Goal: Information Seeking & Learning: Learn about a topic

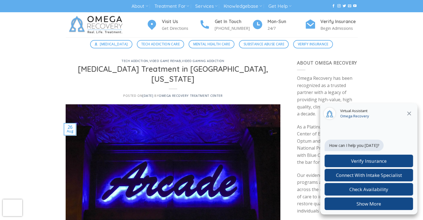
click at [408, 110] on icon "Close" at bounding box center [409, 113] width 7 height 7
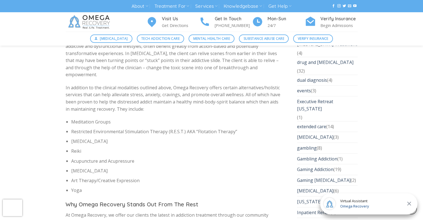
scroll to position [1141, 0]
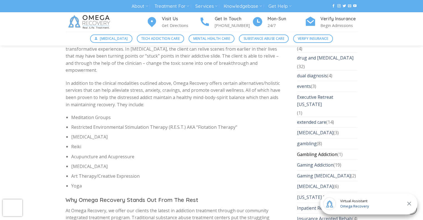
click at [334, 149] on link "Gambling Addiction" at bounding box center [317, 154] width 40 height 11
click at [327, 160] on link "Gaming Addiction" at bounding box center [315, 165] width 36 height 11
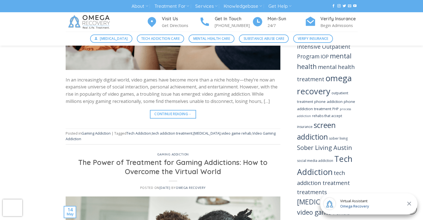
scroll to position [711, 0]
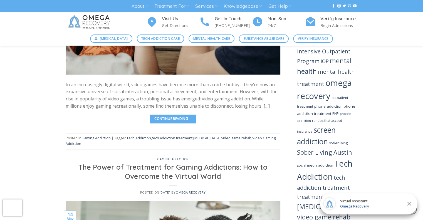
click at [186, 118] on link "Continue reading →" at bounding box center [173, 119] width 46 height 8
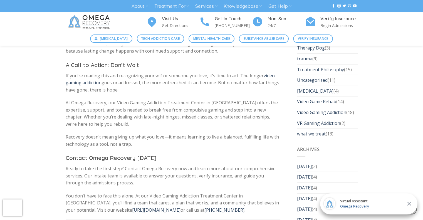
scroll to position [1769, 0]
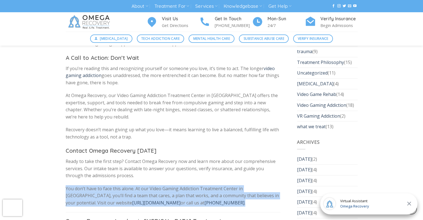
drag, startPoint x: 64, startPoint y: 166, endPoint x: 189, endPoint y: 187, distance: 126.3
copy p "You don’t have to face this alone. At our Video Gaming Addiction Treatment Cent…"
drag, startPoint x: 189, startPoint y: 187, endPoint x: 64, endPoint y: 169, distance: 126.1
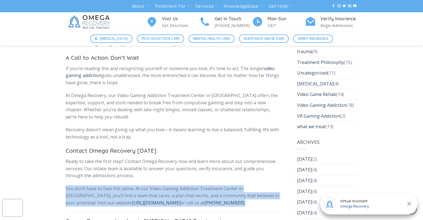
click at [212, 185] on p "You don’t have to face this alone. At our Video Gaming Addiction Treatment Cent…" at bounding box center [173, 195] width 215 height 21
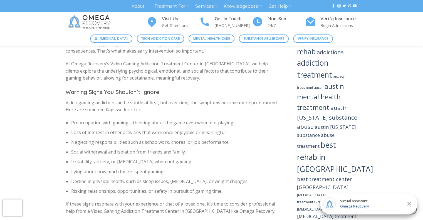
scroll to position [408, 0]
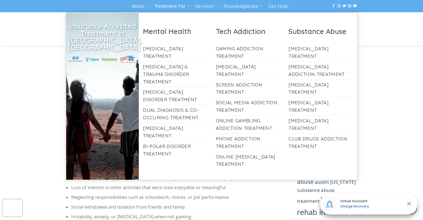
click at [188, 7] on icon at bounding box center [187, 5] width 3 height 5
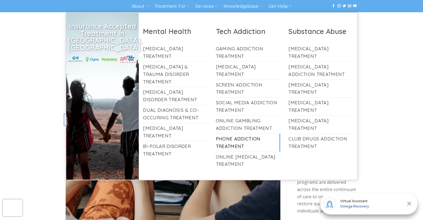
click at [228, 144] on link "Phone Addiction Treatment" at bounding box center [248, 143] width 65 height 18
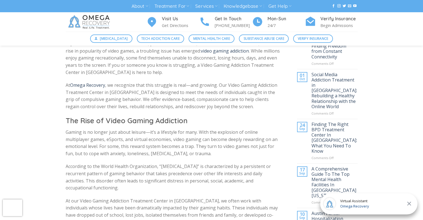
scroll to position [205, 0]
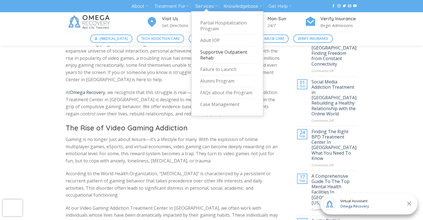
click at [218, 49] on link "Supportive Outpatient Rehab" at bounding box center [227, 55] width 55 height 18
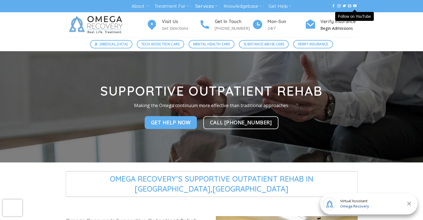
click at [338, 29] on p "Begin Admissions" at bounding box center [338, 28] width 37 height 6
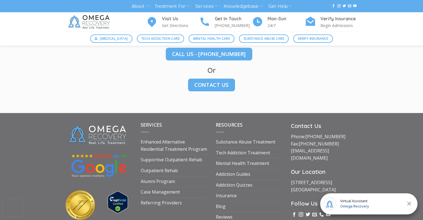
scroll to position [777, 0]
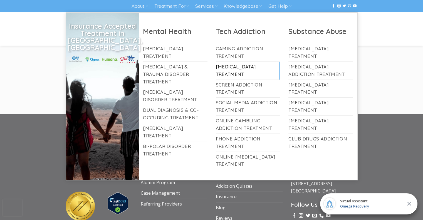
click at [234, 69] on link "[MEDICAL_DATA] Treatment" at bounding box center [248, 71] width 65 height 18
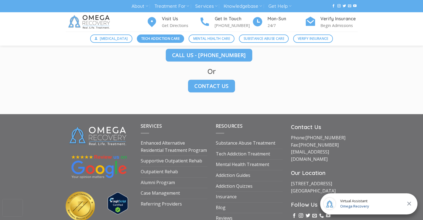
click at [163, 39] on span "Tech Addiction Care" at bounding box center [160, 38] width 38 height 5
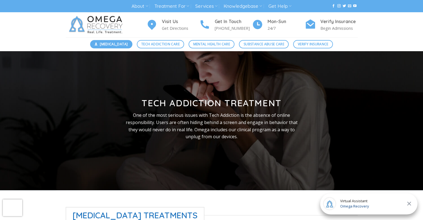
click at [122, 45] on span "[MEDICAL_DATA]" at bounding box center [114, 43] width 28 height 5
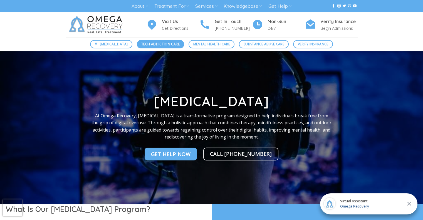
click at [163, 48] on link "Tech Addiction Care" at bounding box center [161, 44] width 48 height 8
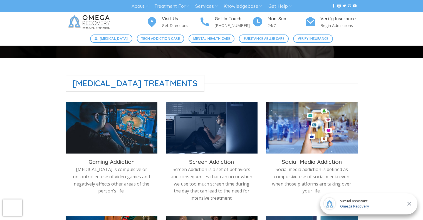
scroll to position [129, 0]
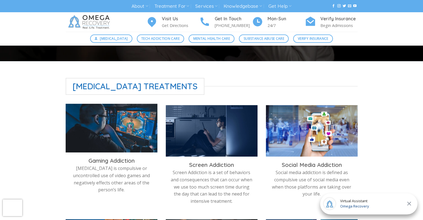
click at [110, 127] on img at bounding box center [112, 129] width 92 height 51
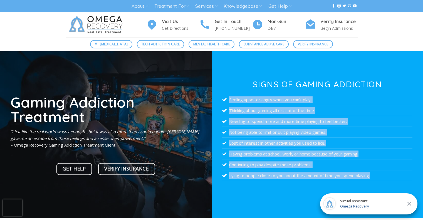
scroll to position [5, 0]
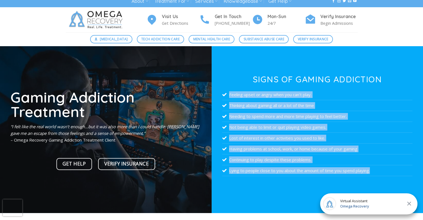
drag, startPoint x: 223, startPoint y: 96, endPoint x: 287, endPoint y: 178, distance: 103.5
click at [287, 178] on div "Signs of Gaming Addiction Feeling upset or angry when you can’t play. Thinking …" at bounding box center [317, 130] width 190 height 111
copy div "Feeling upset or angry when you can’t play. Thinking about gaming all or a lot …"
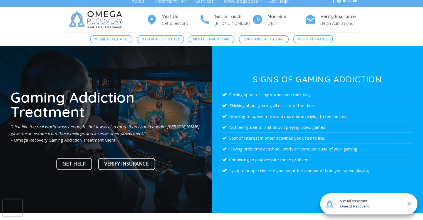
click at [388, 22] on div "Visit Us Get Directions Get In Touch (512) 601-5407 Mon-Sun 24/7 Verify Insuran…" at bounding box center [211, 19] width 423 height 25
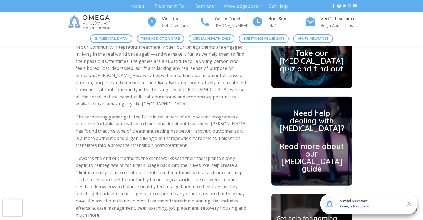
scroll to position [1420, 0]
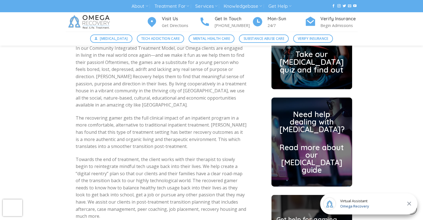
click at [335, 162] on h2 "Read more about our video game addiction guide" at bounding box center [312, 159] width 65 height 30
